Goal: Contribute content

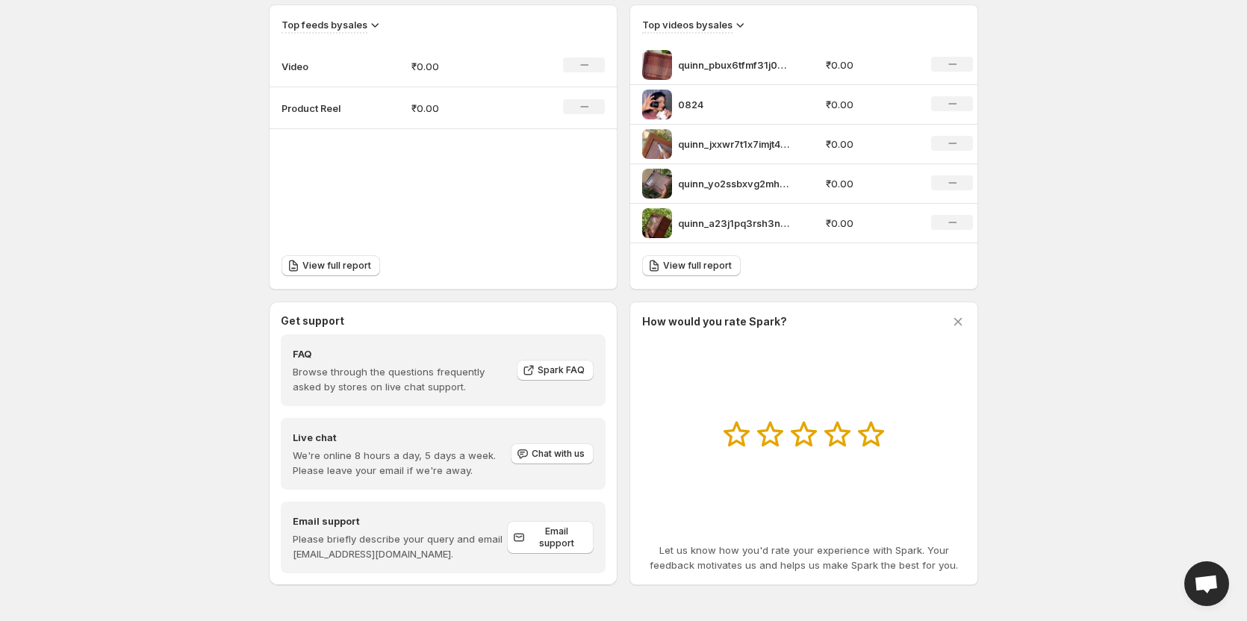
scroll to position [373, 0]
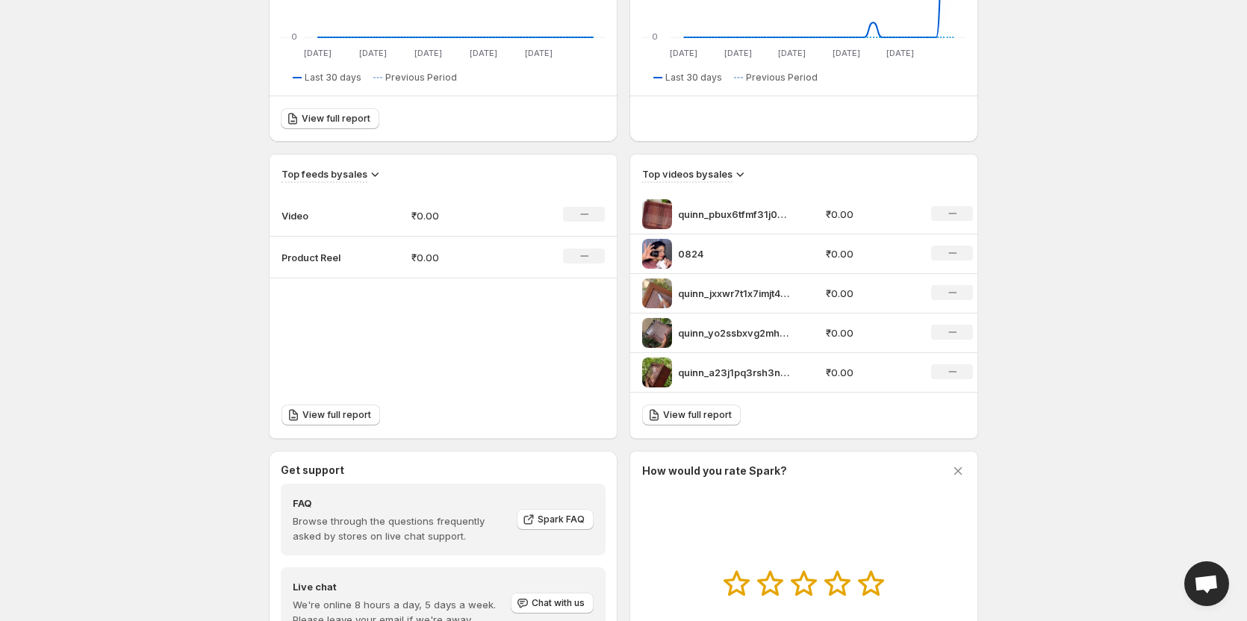
click at [377, 211] on td "Video" at bounding box center [335, 216] width 130 height 42
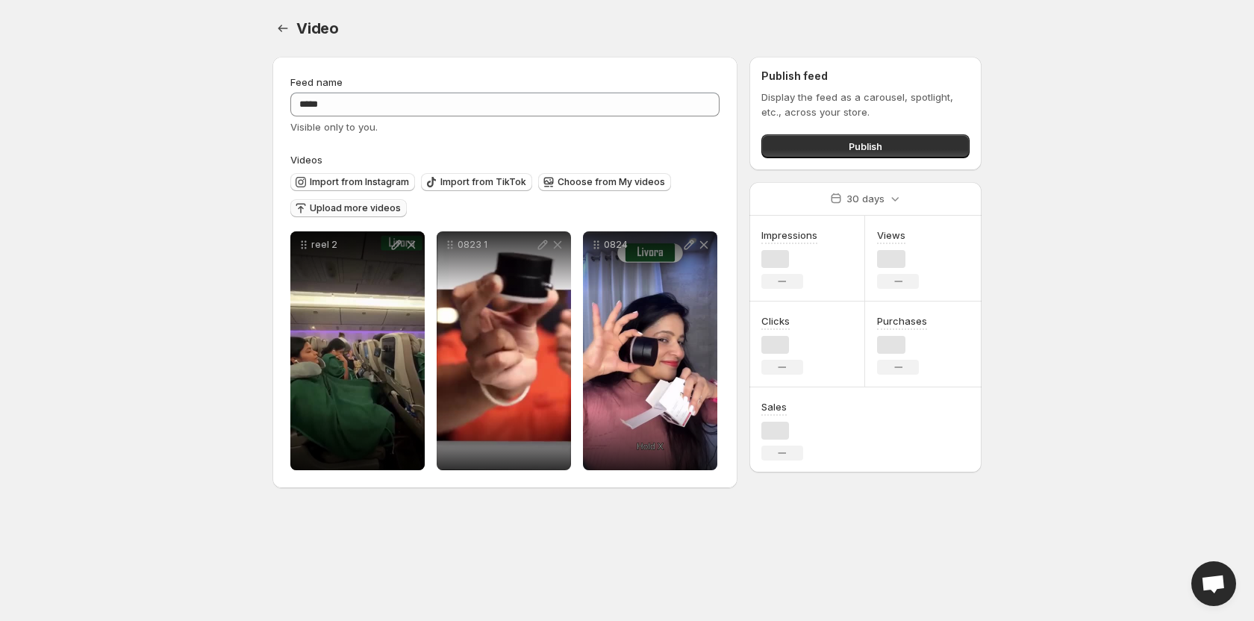
click at [349, 223] on div "Import from Instagram Import from TikTok Choose from My videos Upload more vide…" at bounding box center [504, 196] width 429 height 58
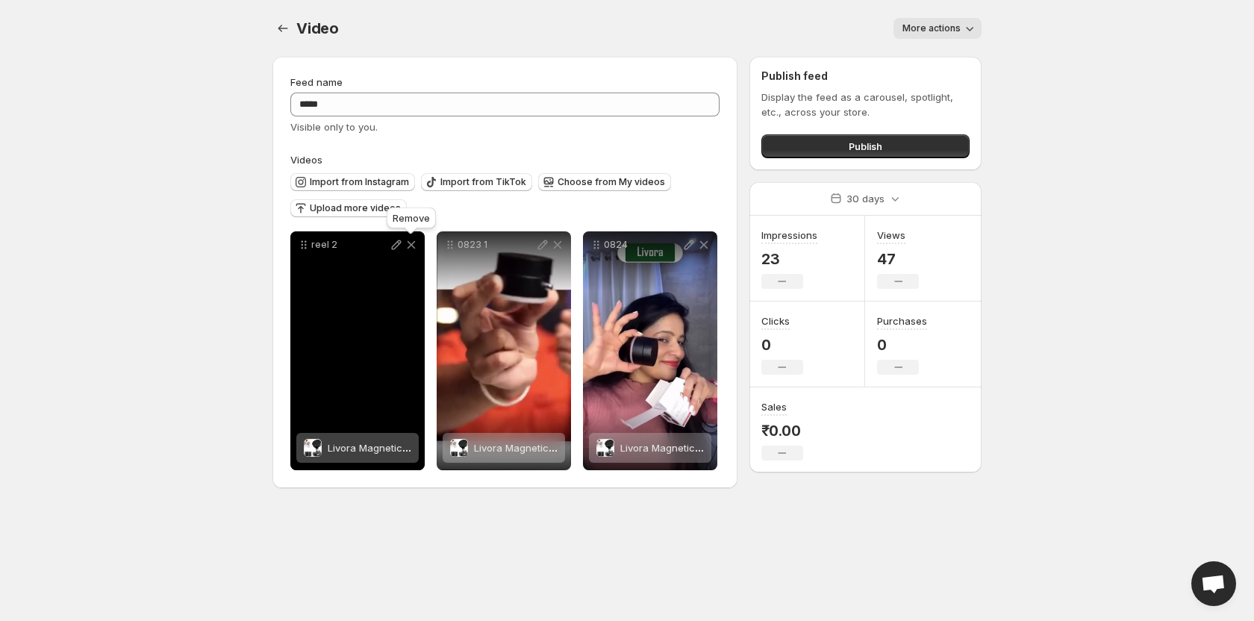
click at [412, 243] on icon at bounding box center [412, 245] width 8 height 8
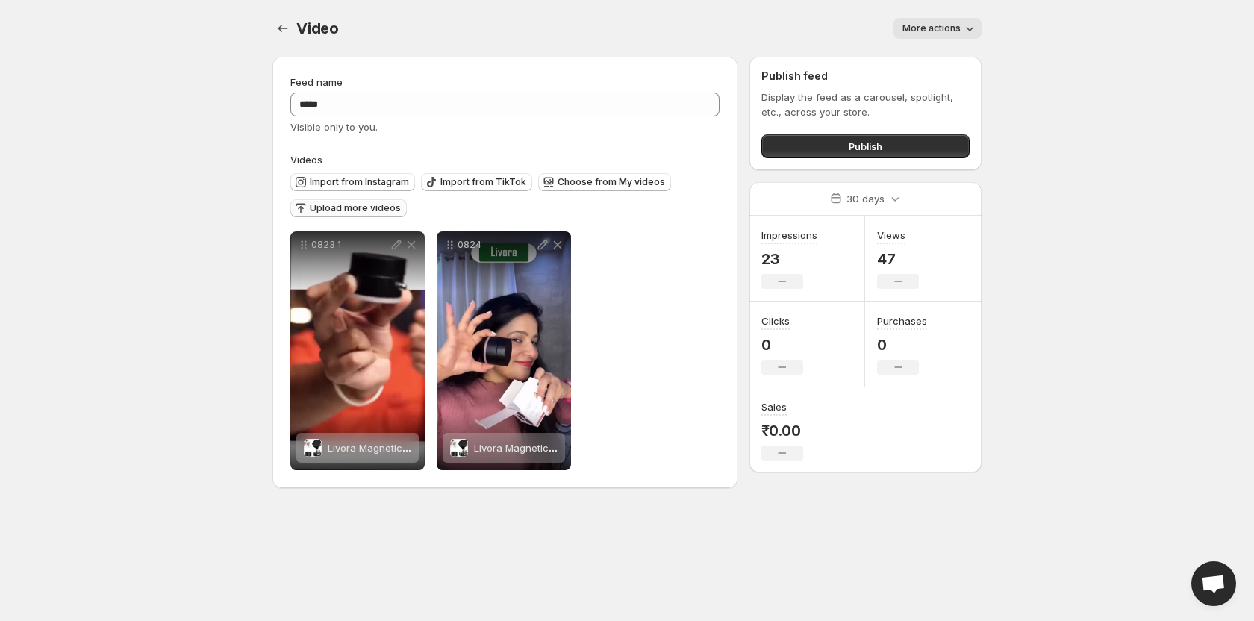
click at [348, 201] on button "Upload more videos" at bounding box center [348, 208] width 116 height 18
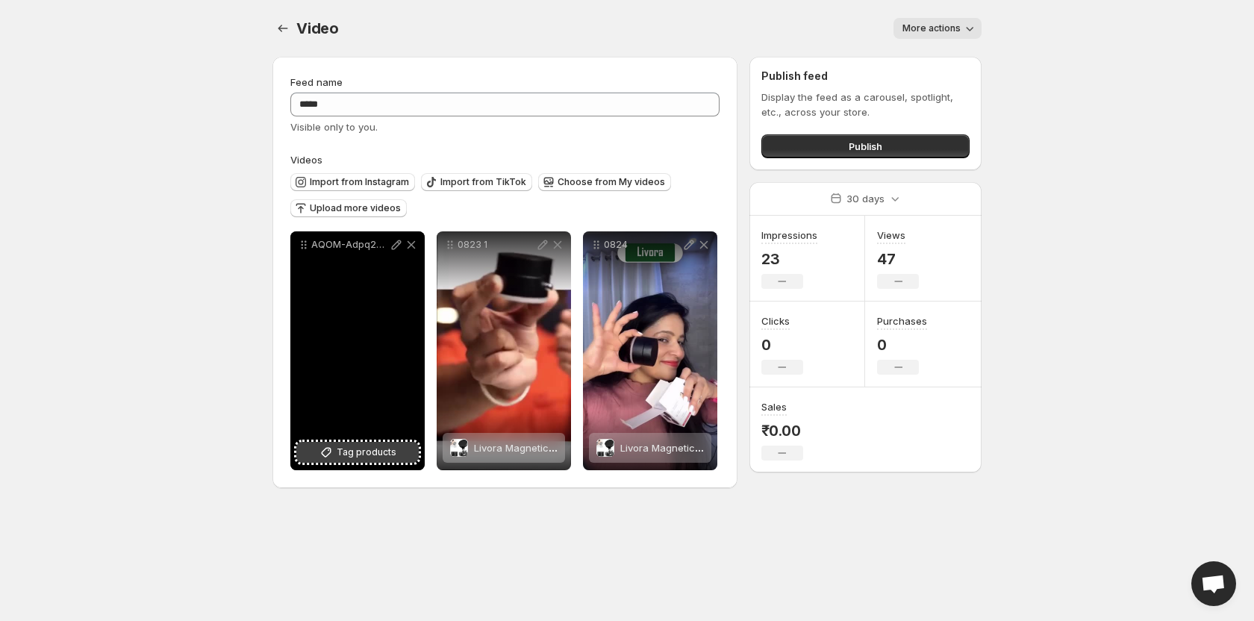
click at [349, 459] on span "Tag products" at bounding box center [367, 452] width 60 height 15
